Goal: Task Accomplishment & Management: Manage account settings

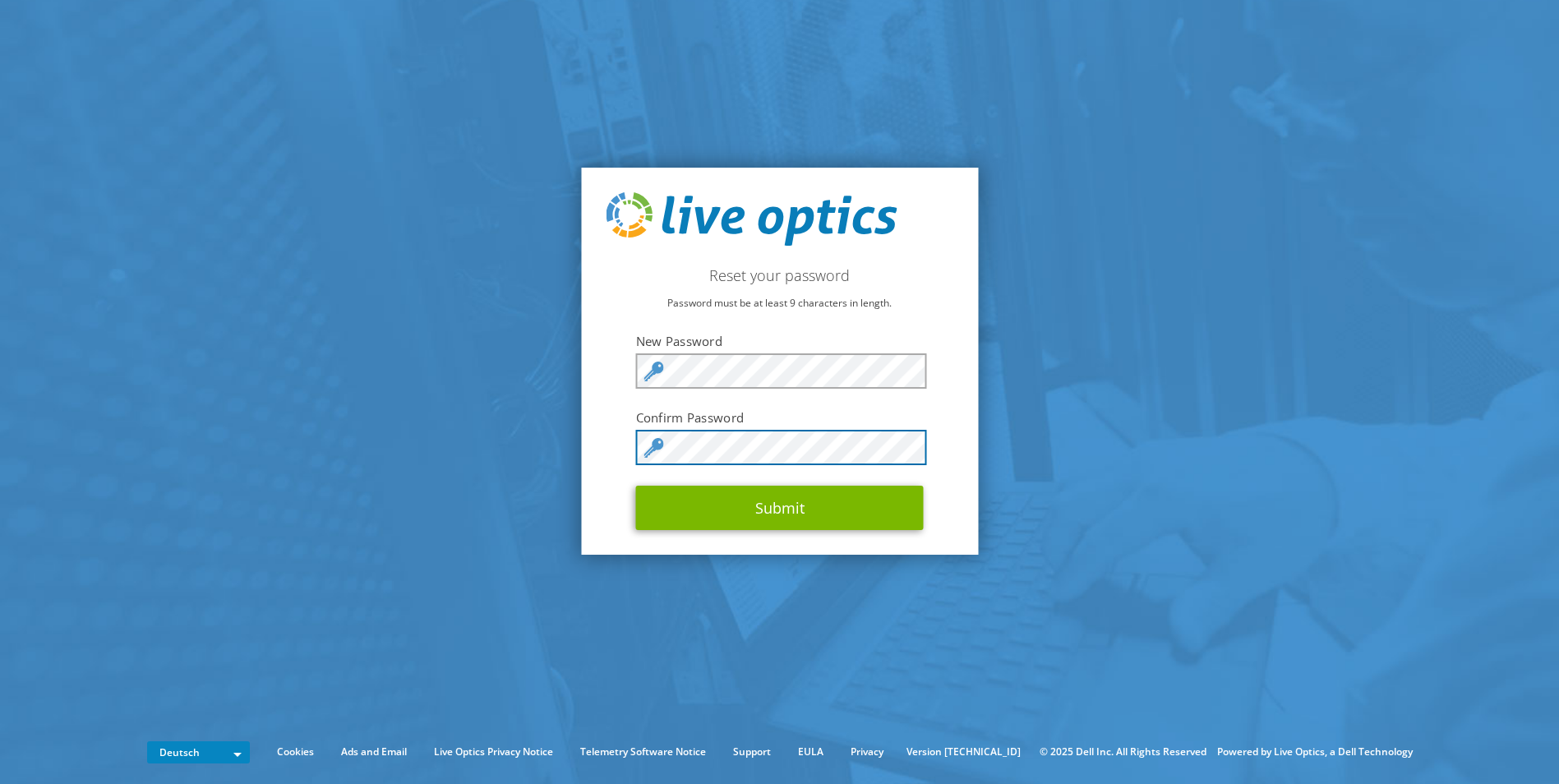
click at [636, 486] on button "Submit" at bounding box center [780, 508] width 288 height 44
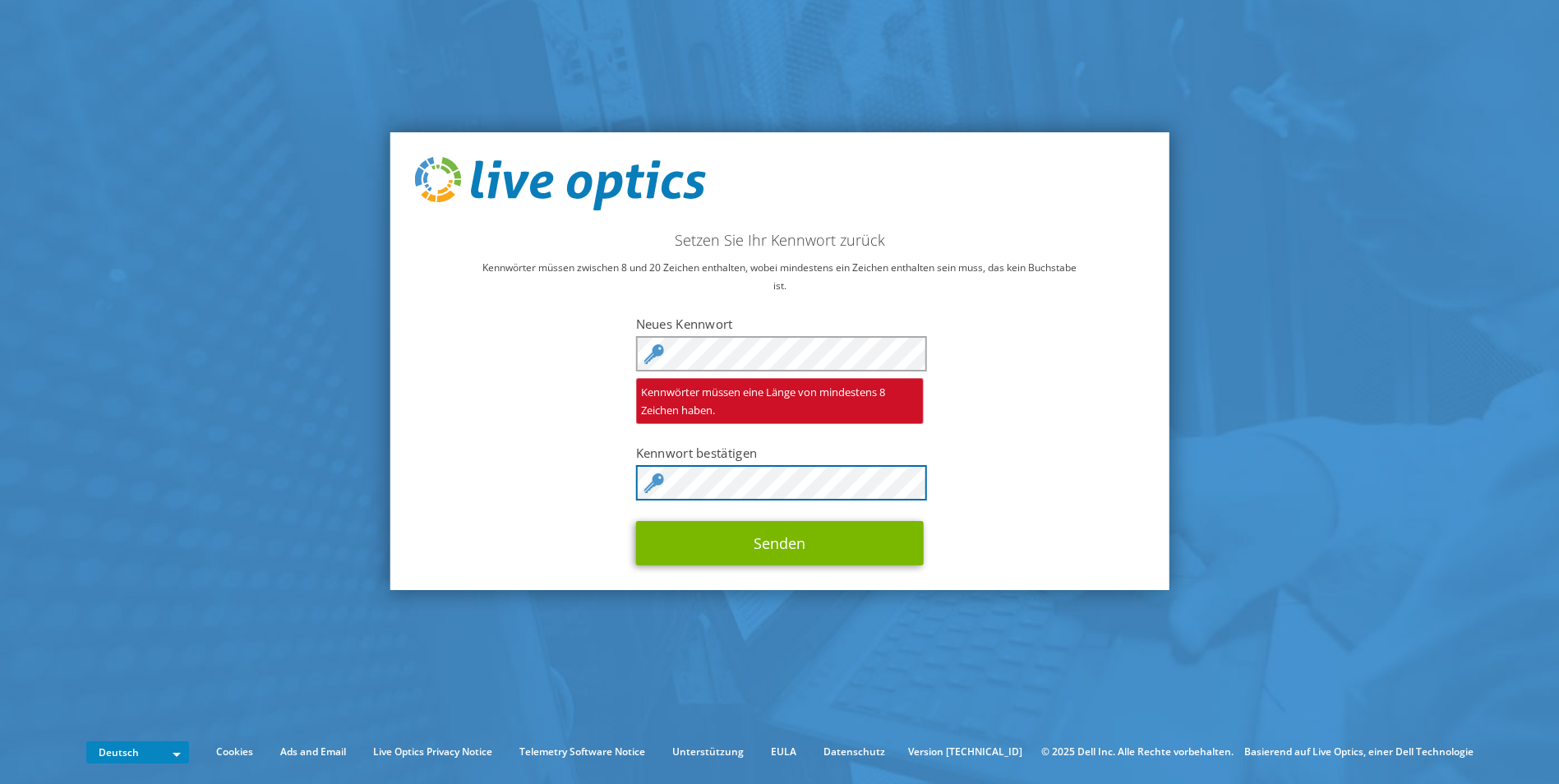
click at [636, 521] on button "Senden" at bounding box center [780, 543] width 288 height 44
